Goal: Task Accomplishment & Management: Manage account settings

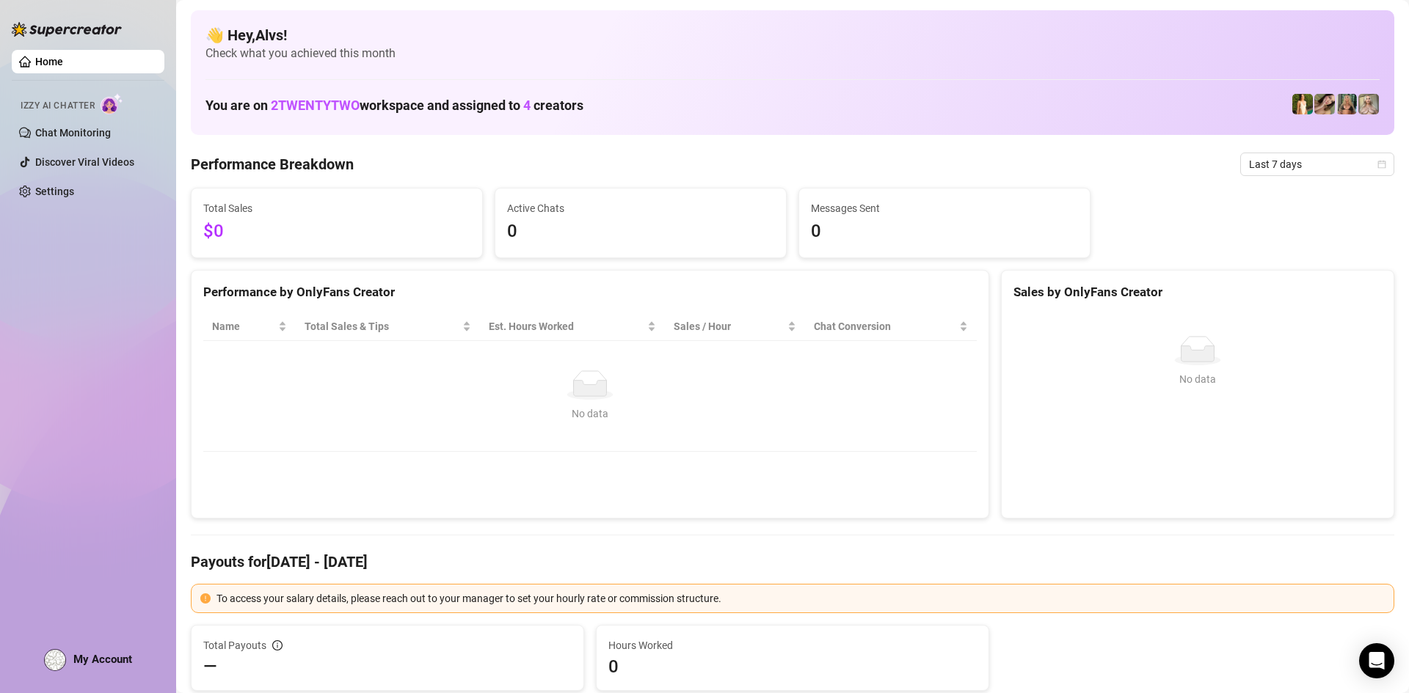
click at [97, 659] on span "My Account" at bounding box center [102, 659] width 59 height 13
click at [68, 193] on link "Settings" at bounding box center [54, 192] width 39 height 12
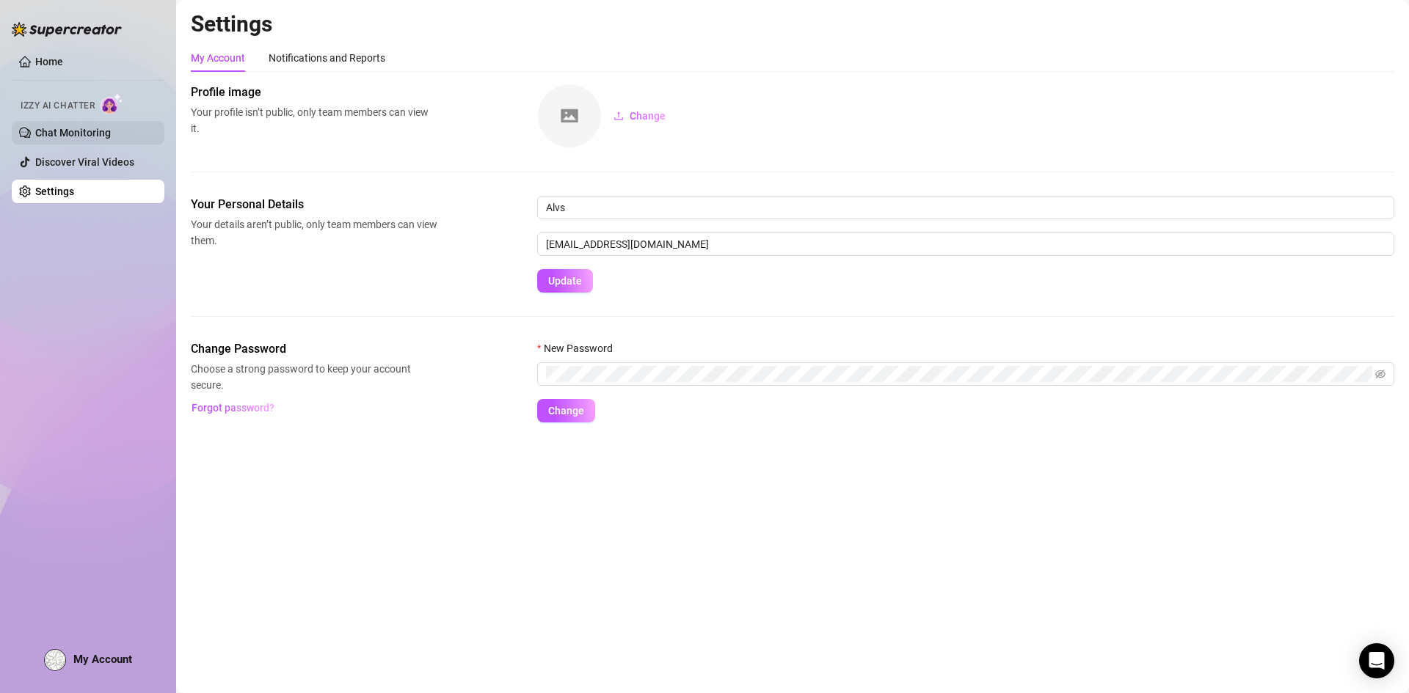
click at [90, 130] on link "Chat Monitoring" at bounding box center [73, 133] width 76 height 12
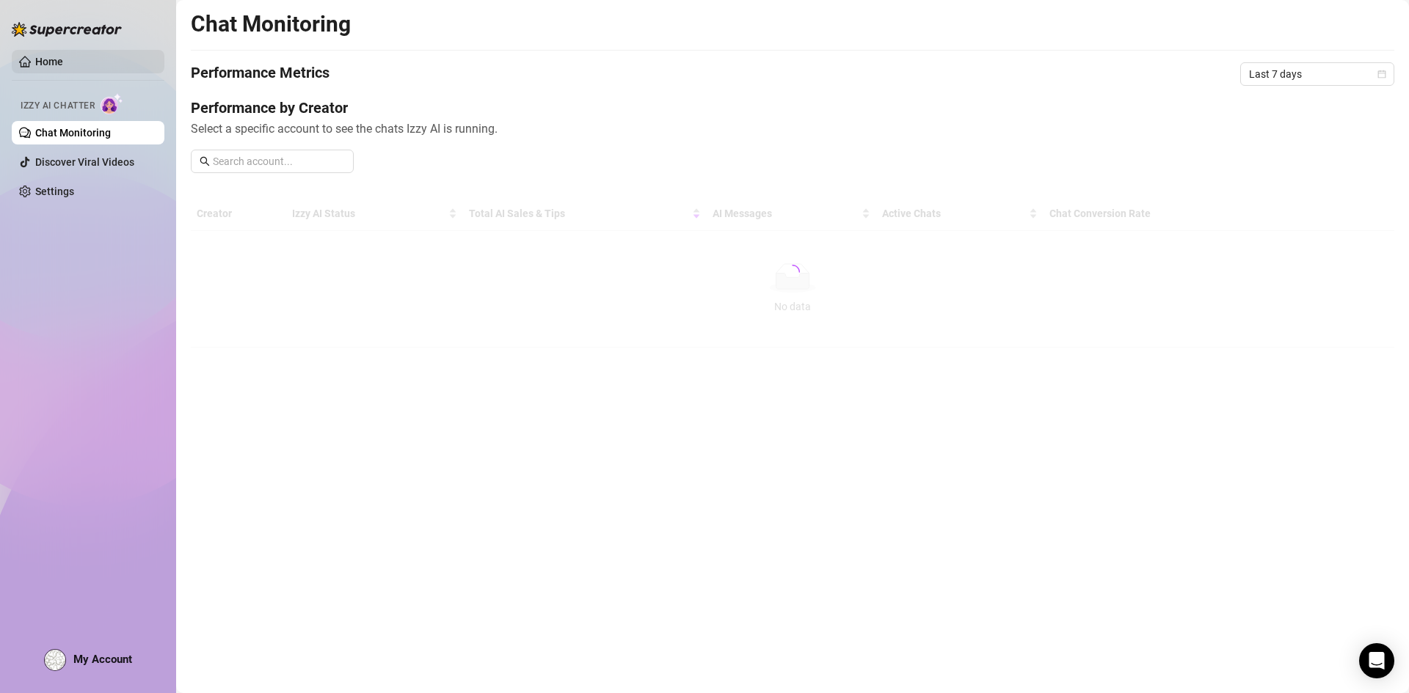
click at [63, 61] on link "Home" at bounding box center [49, 62] width 28 height 12
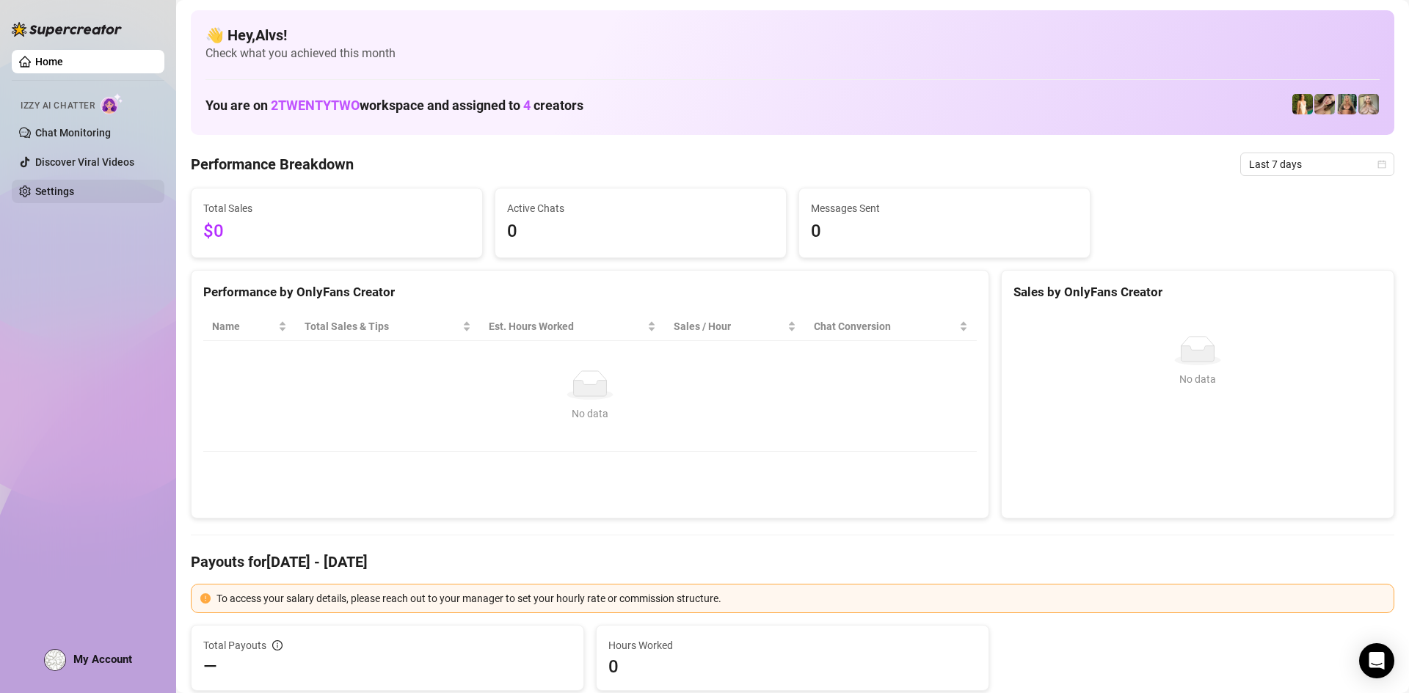
click at [74, 197] on link "Settings" at bounding box center [54, 192] width 39 height 12
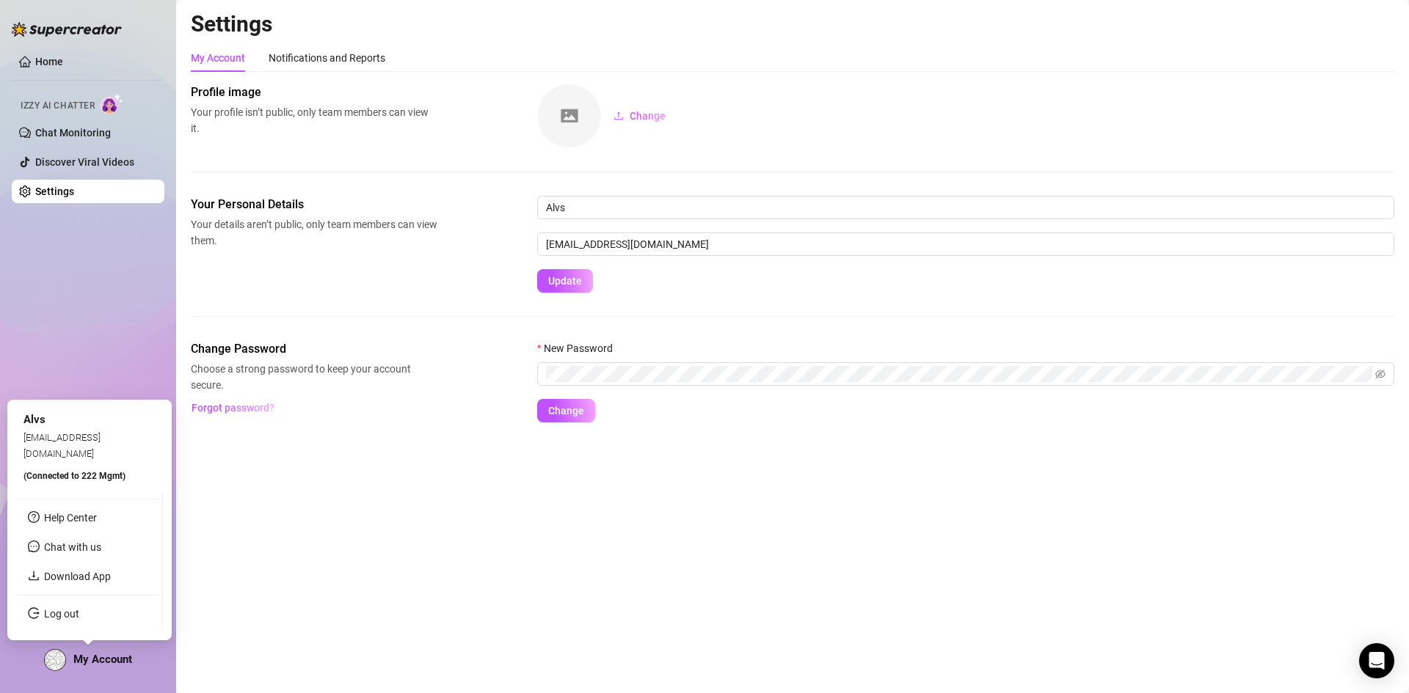
click at [102, 662] on span "My Account" at bounding box center [102, 659] width 59 height 13
click at [75, 620] on link "Log out" at bounding box center [61, 614] width 35 height 12
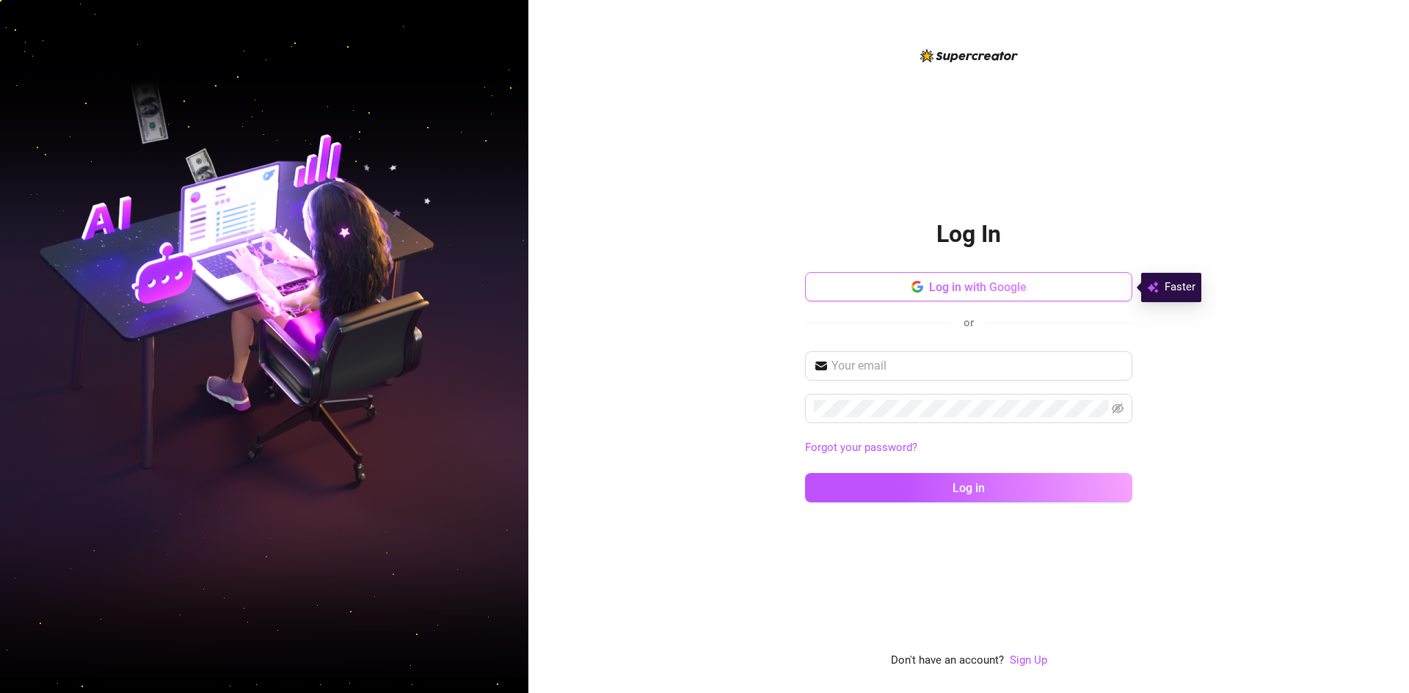
click at [961, 290] on span "Log in with Google" at bounding box center [978, 287] width 98 height 14
